Goal: Information Seeking & Learning: Learn about a topic

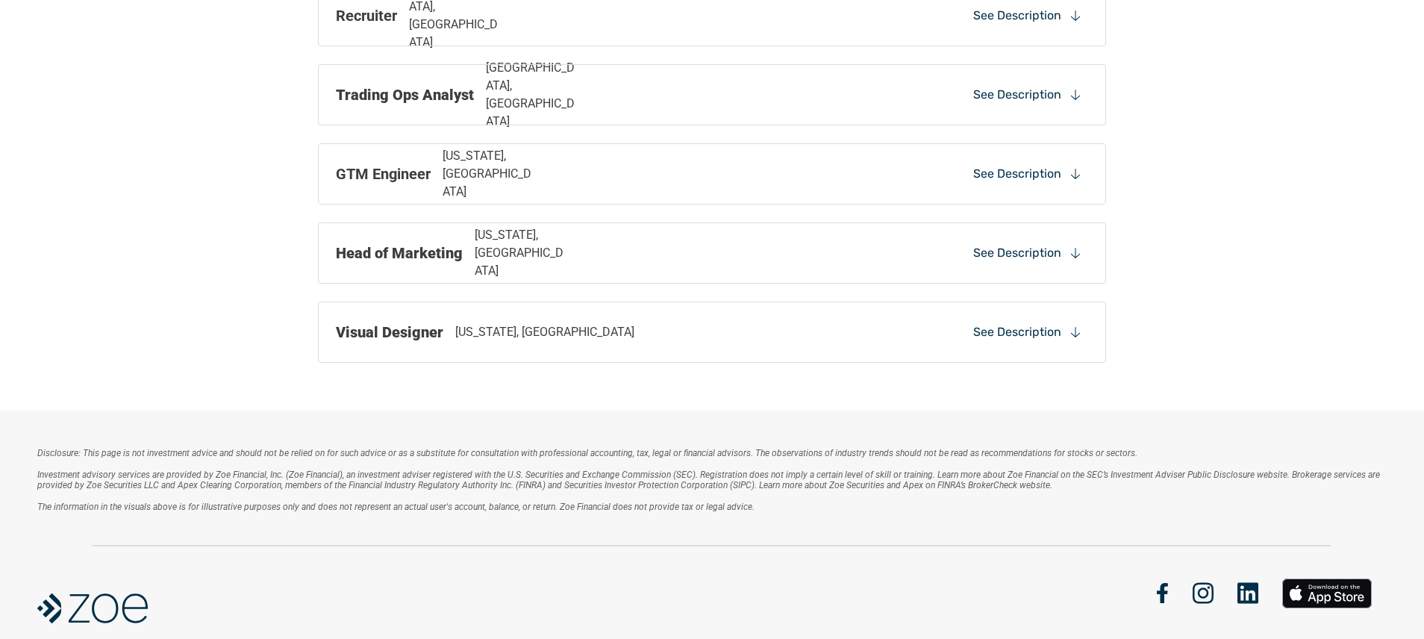
scroll to position [945, 0]
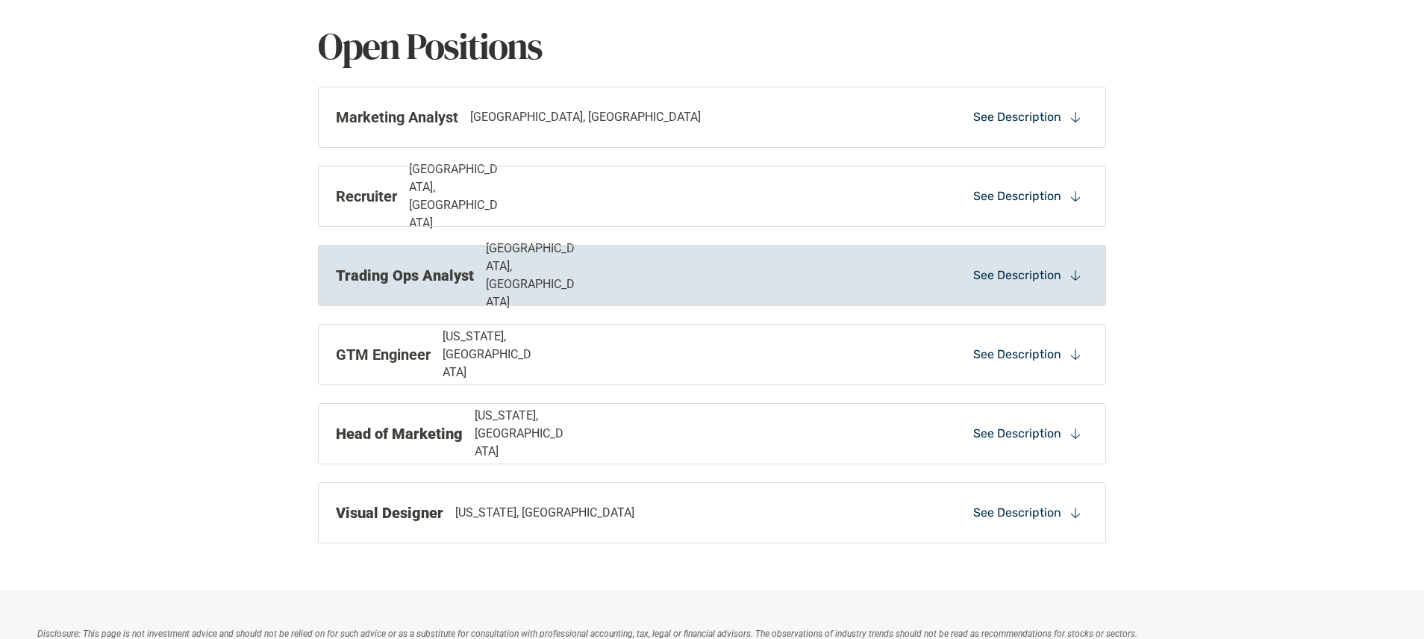
click at [443, 278] on strong "Trading Ops Analyst" at bounding box center [405, 275] width 138 height 18
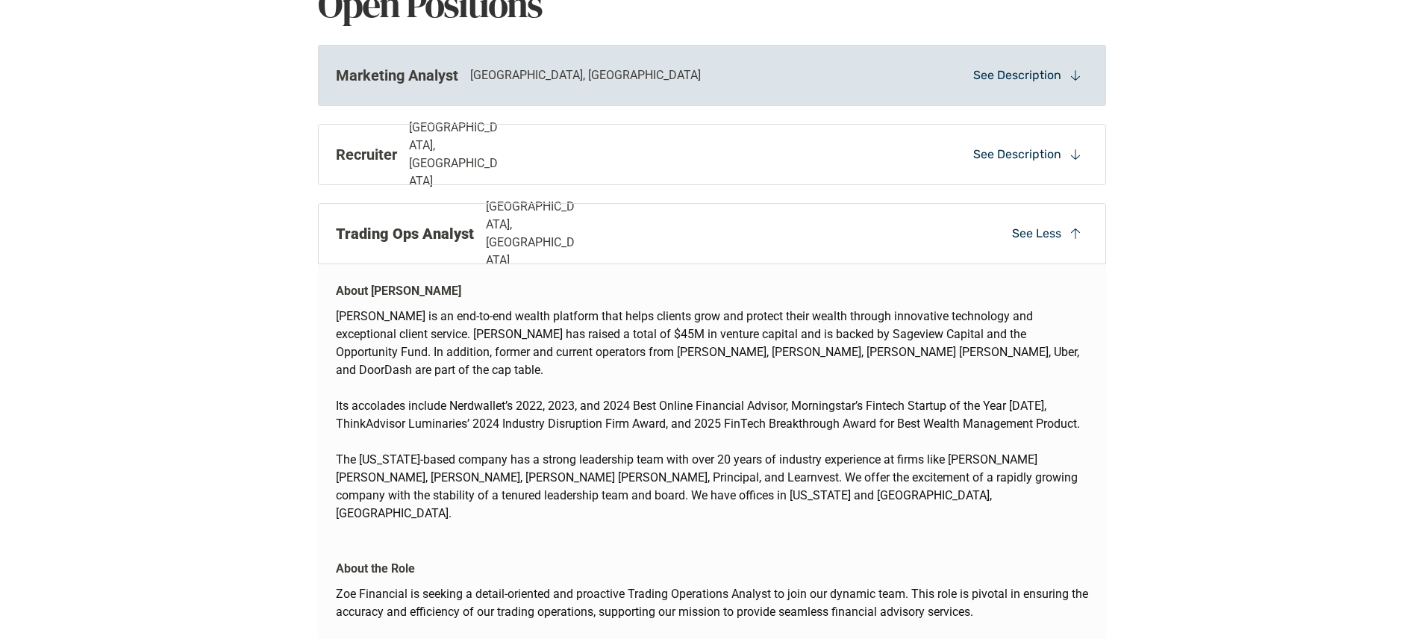
scroll to position [995, 0]
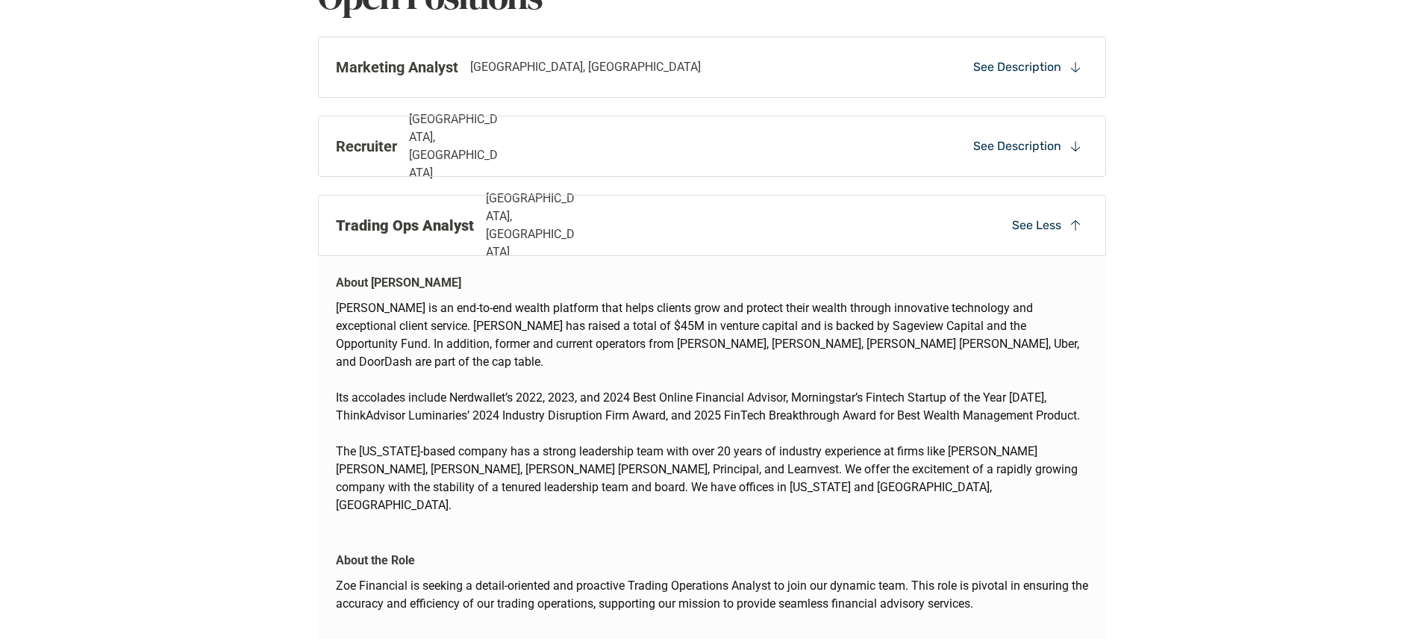
drag, startPoint x: 387, startPoint y: 231, endPoint x: 395, endPoint y: 238, distance: 10.0
click at [387, 231] on strong "Trading Ops Analyst" at bounding box center [405, 225] width 138 height 18
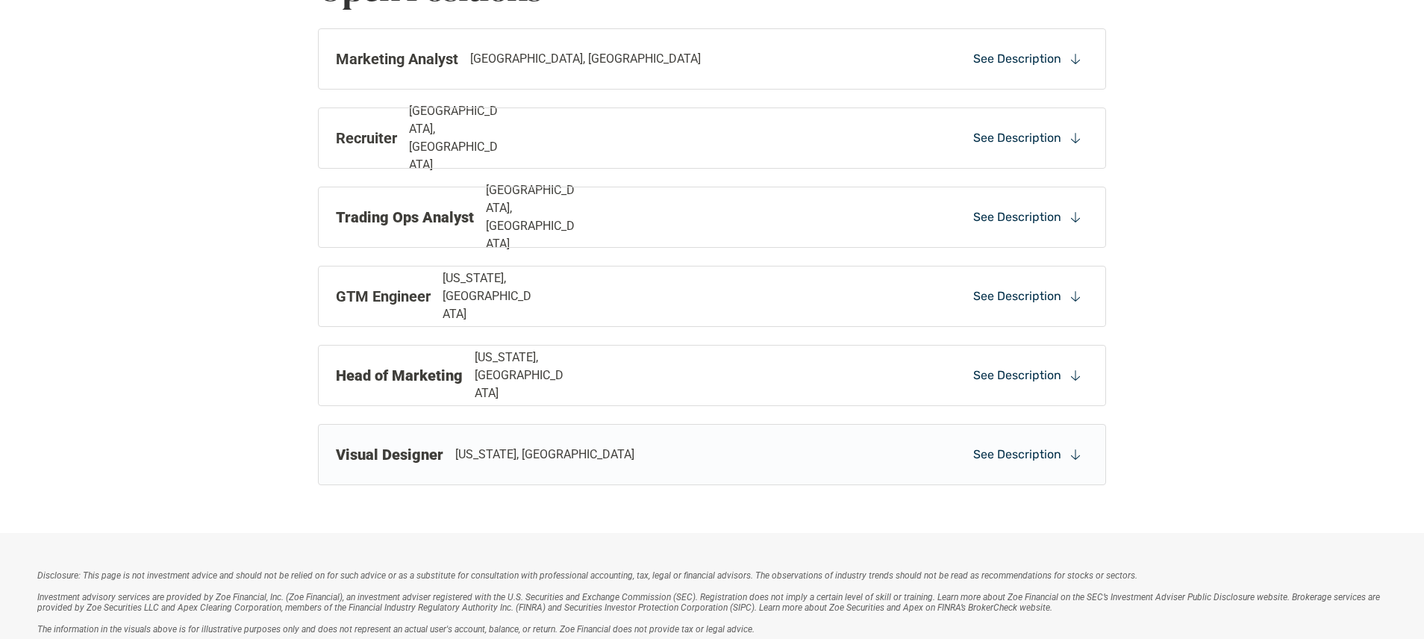
scroll to position [1011, 0]
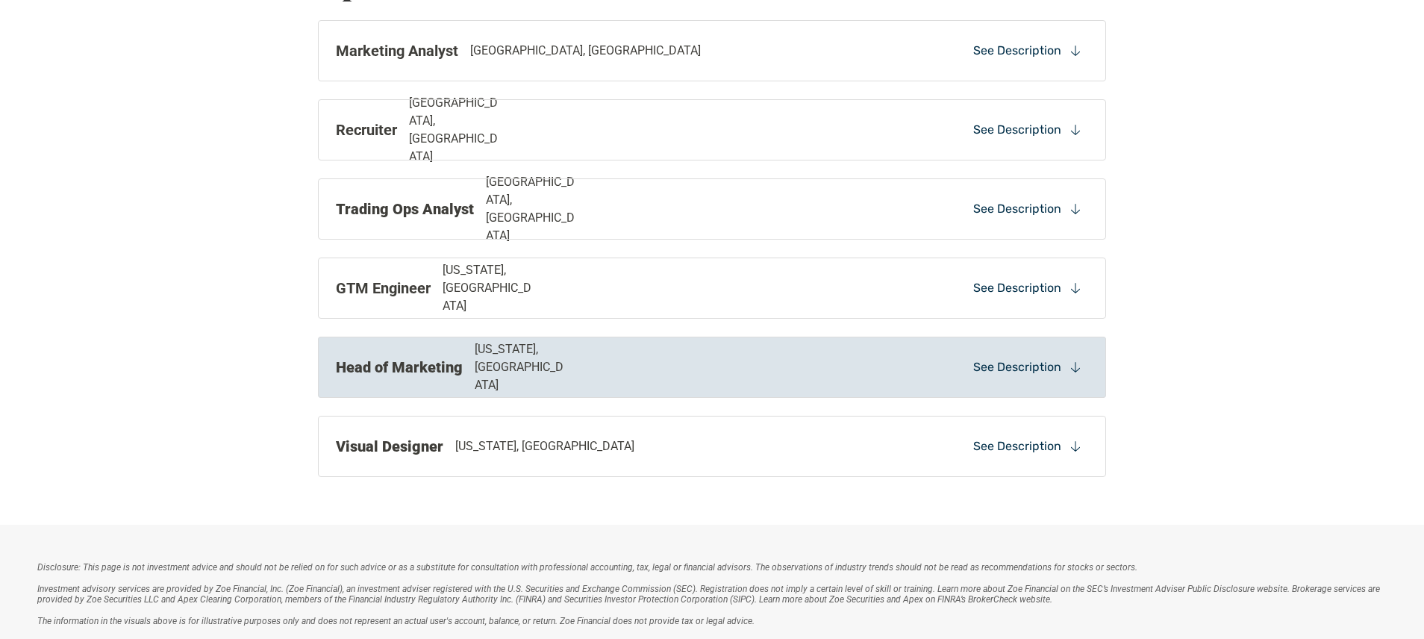
click at [437, 386] on div "Head of Marketing [US_STATE], [GEOGRAPHIC_DATA] See Description" at bounding box center [712, 367] width 788 height 61
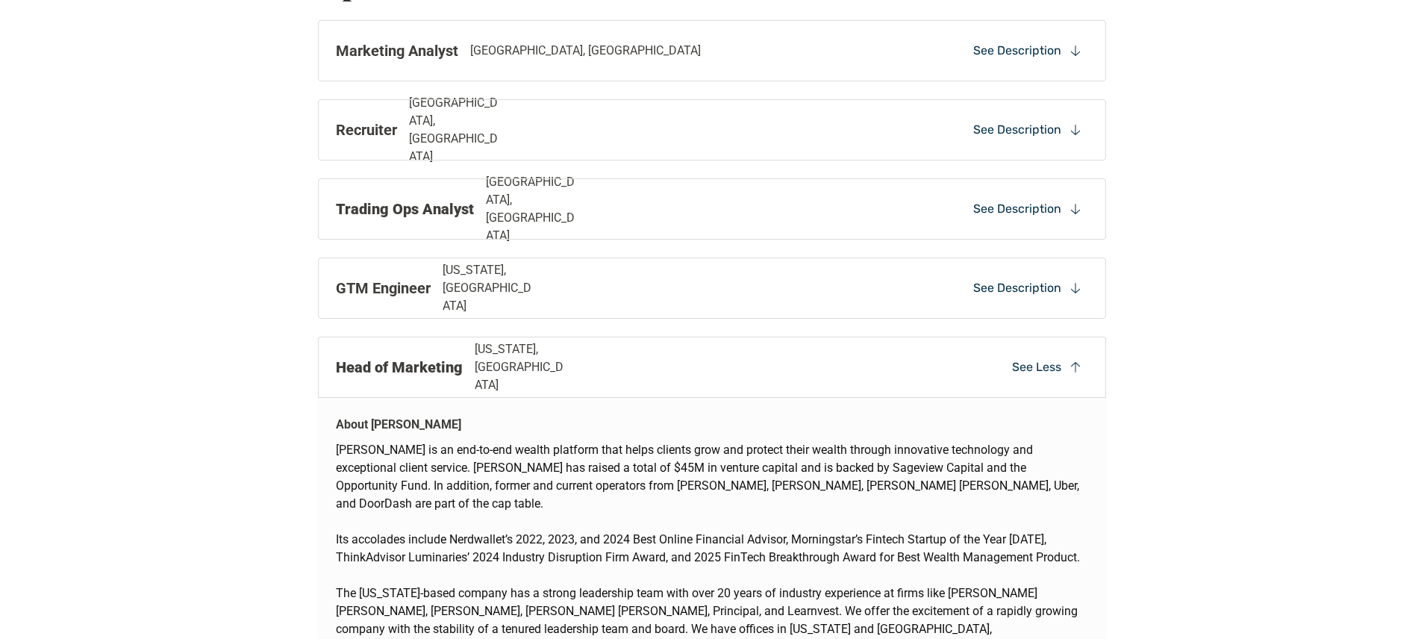
click at [437, 386] on div "Head of Marketing [US_STATE], [GEOGRAPHIC_DATA] See Less" at bounding box center [712, 367] width 788 height 61
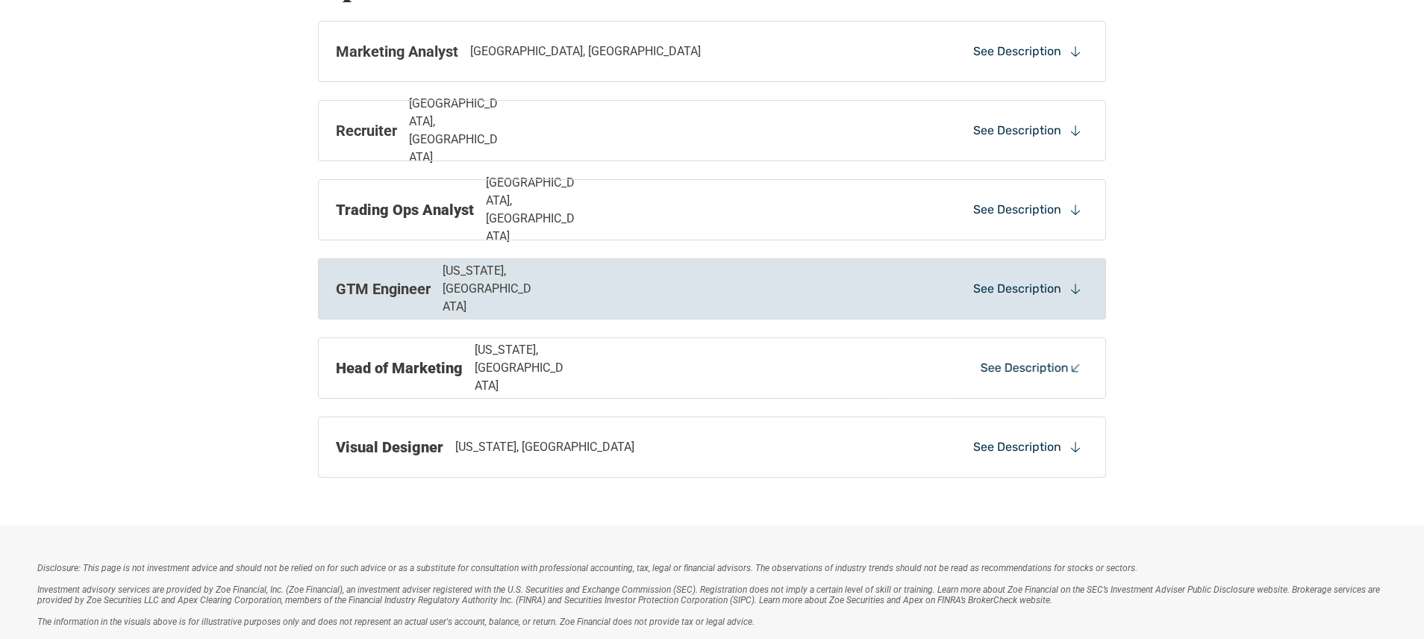
click at [457, 296] on p "[US_STATE], [GEOGRAPHIC_DATA]" at bounding box center [490, 289] width 95 height 54
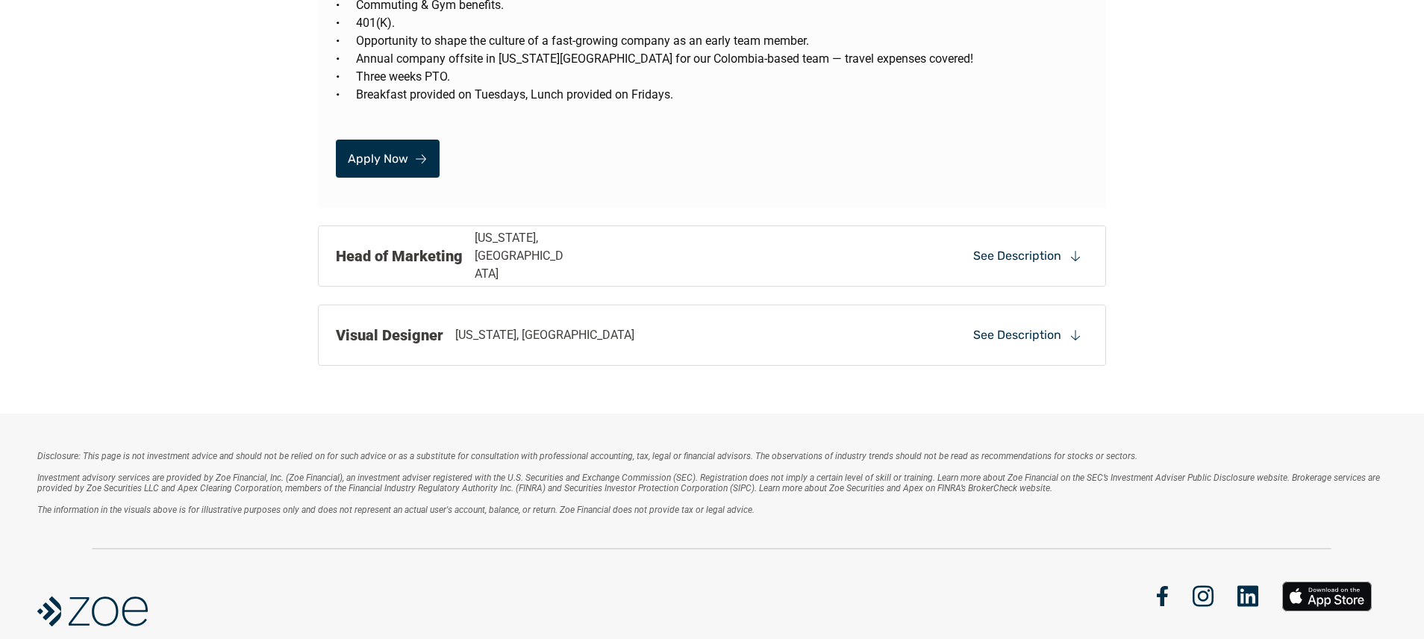
scroll to position [2658, 0]
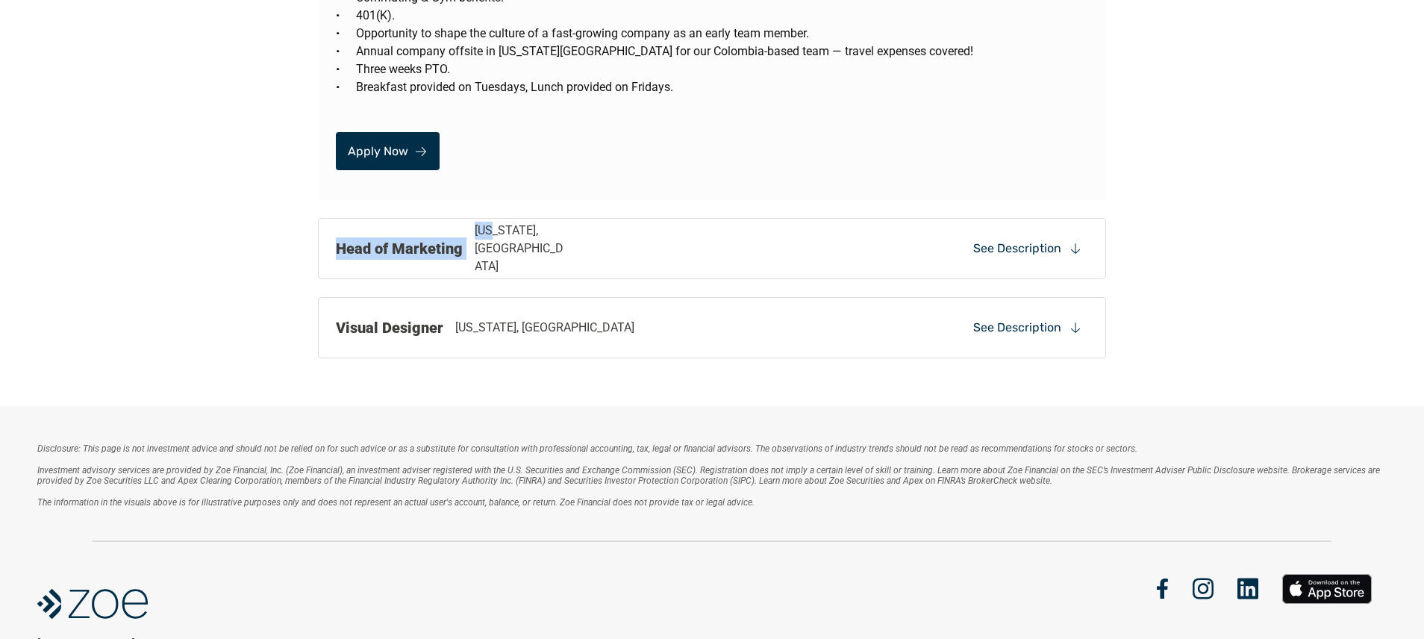
drag, startPoint x: 498, startPoint y: 230, endPoint x: 194, endPoint y: 225, distance: 303.8
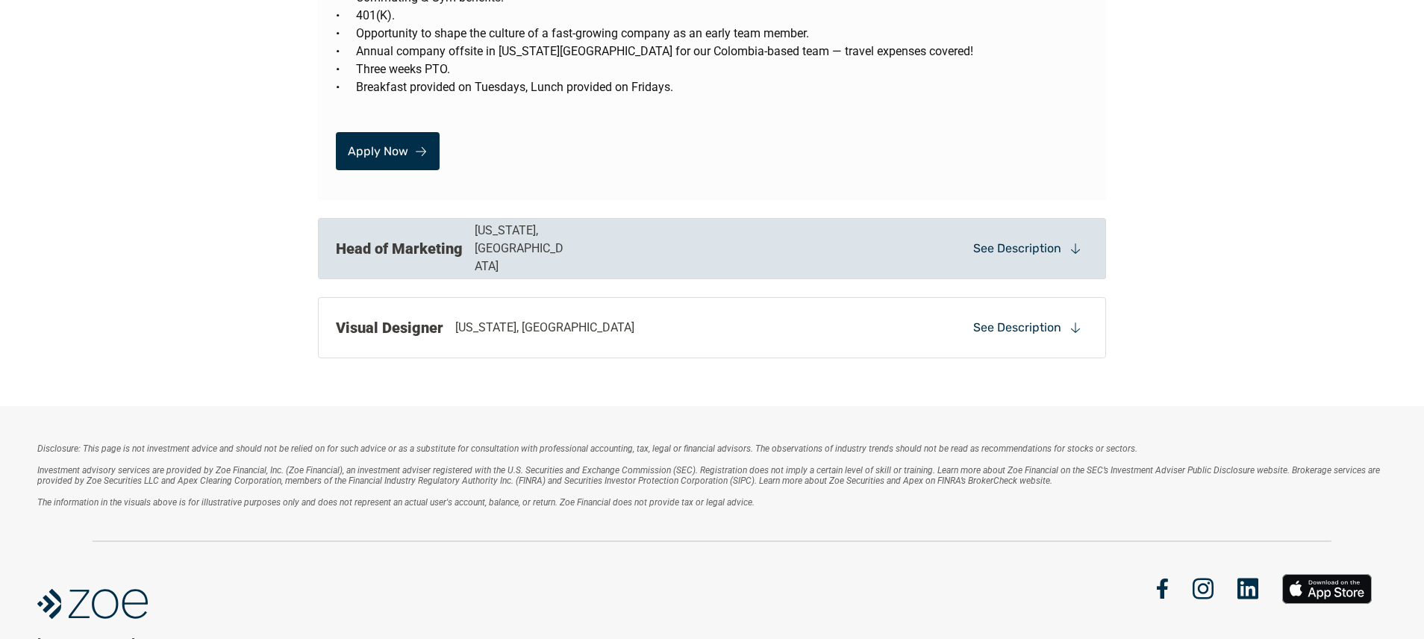
scroll to position [2659, 0]
click at [451, 239] on strong "Head of Marketing" at bounding box center [399, 248] width 127 height 18
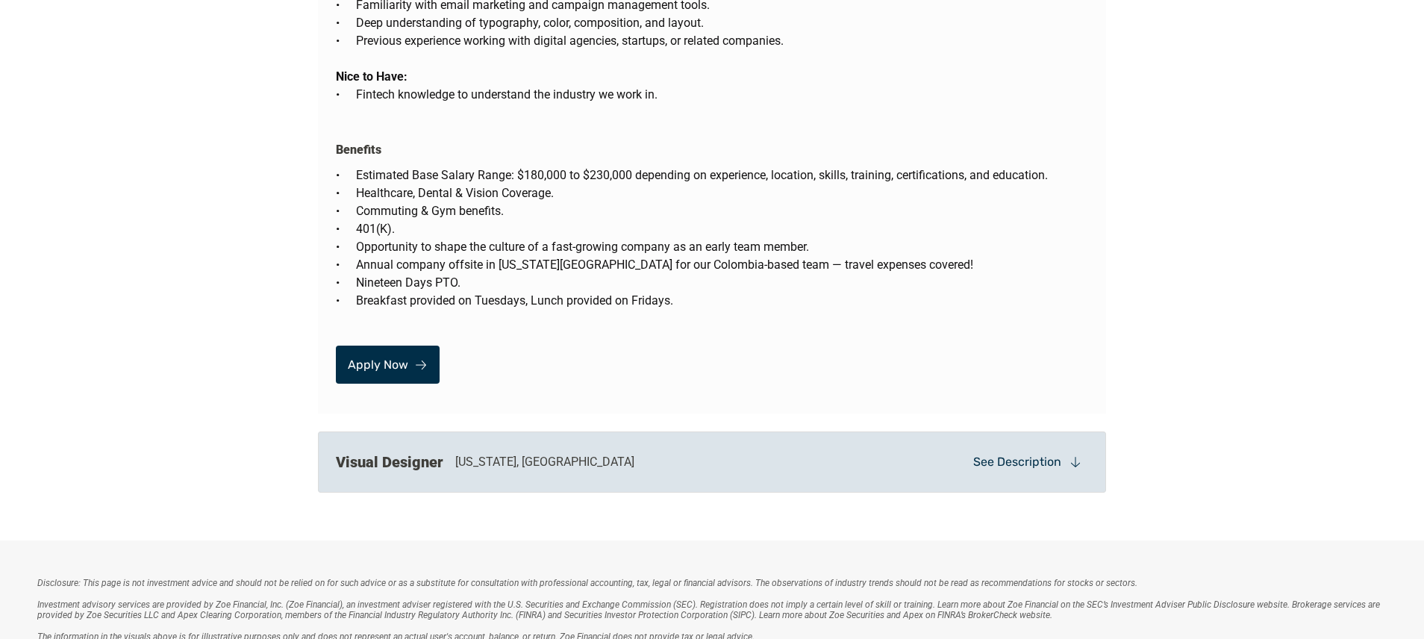
scroll to position [4128, 0]
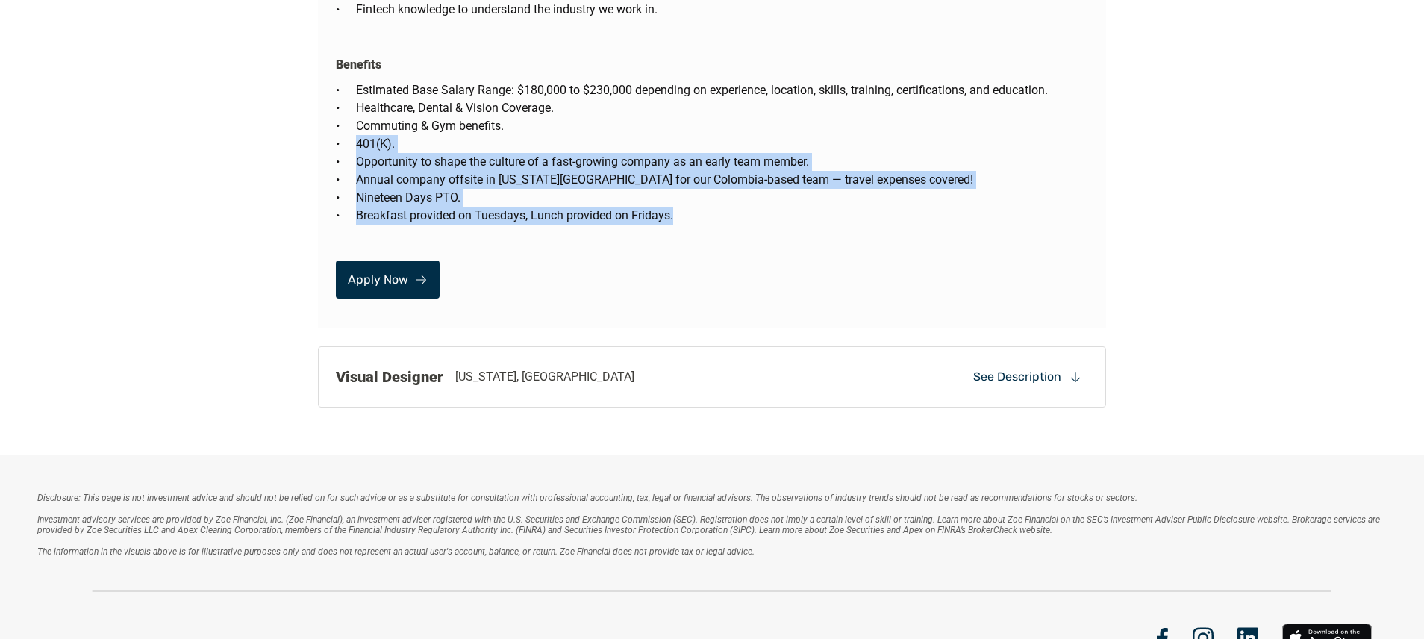
drag, startPoint x: 375, startPoint y: 126, endPoint x: 660, endPoint y: 197, distance: 294.5
click at [660, 197] on div "Benefits Estimated Base Salary Range: $180,000 to $230,000 depending on experie…" at bounding box center [712, 137] width 788 height 199
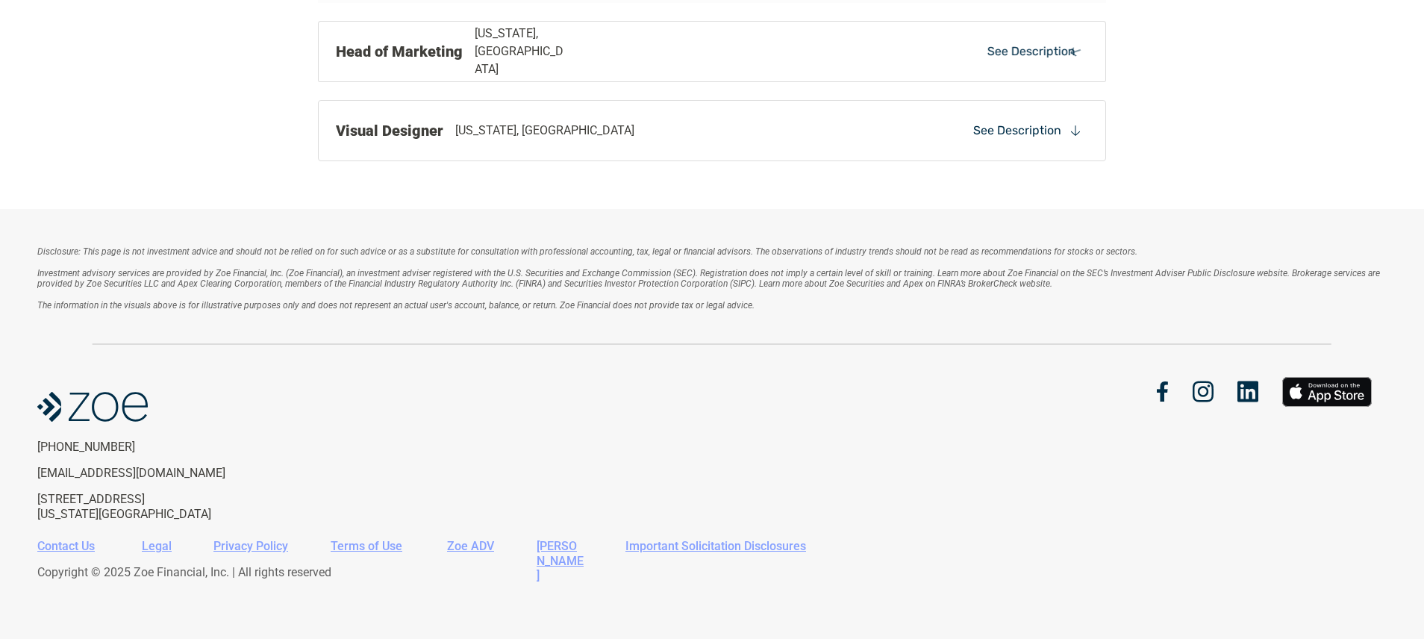
scroll to position [2837, 0]
